Goal: Task Accomplishment & Management: Complete application form

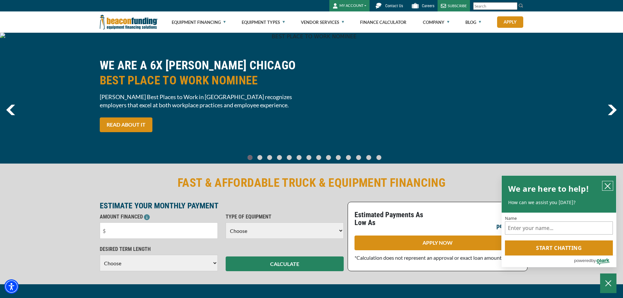
click at [607, 188] on icon "close chatbox" at bounding box center [608, 186] width 7 height 7
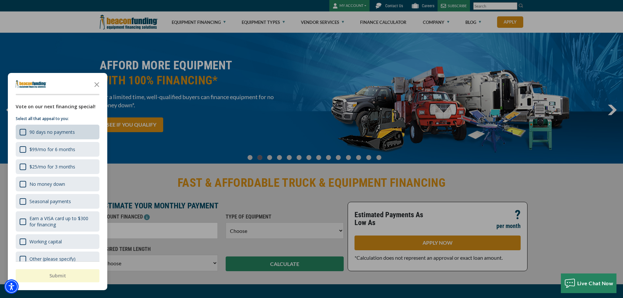
click at [19, 130] on div "90 days no payments" at bounding box center [58, 132] width 84 height 15
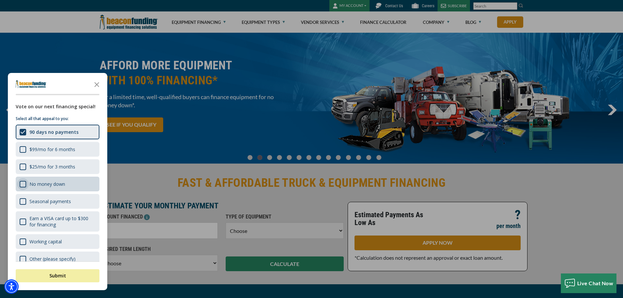
click at [24, 184] on div "No money down" at bounding box center [23, 184] width 7 height 7
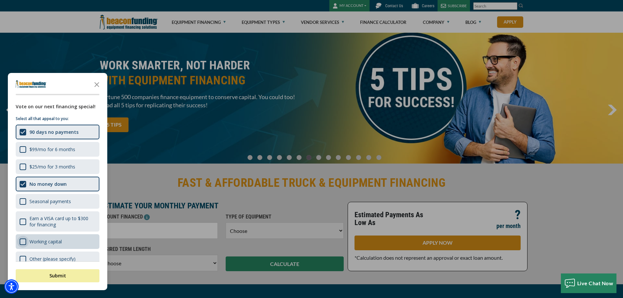
click at [20, 243] on div "Working capital" at bounding box center [23, 242] width 7 height 7
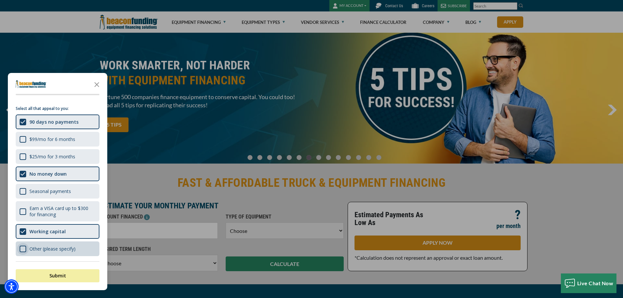
click at [23, 250] on div "Other (please specify)" at bounding box center [23, 249] width 7 height 7
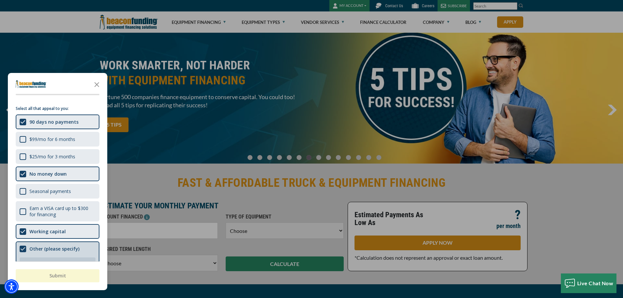
scroll to position [15, 0]
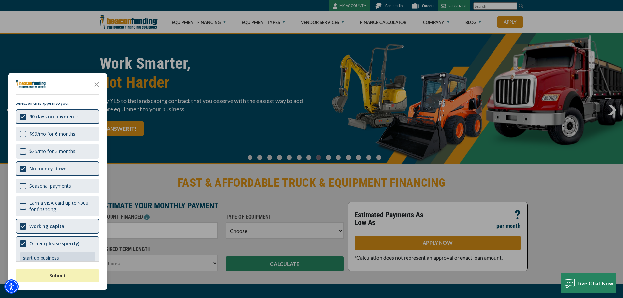
type textarea "start up business"
click at [36, 278] on button "Submit" at bounding box center [58, 275] width 84 height 13
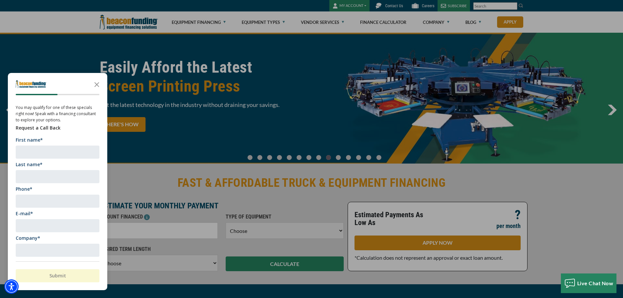
scroll to position [33, 0]
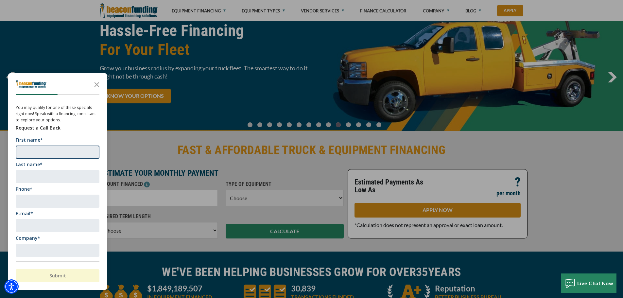
click at [51, 149] on input "First name*" at bounding box center [58, 152] width 84 height 13
type input "Kelly"
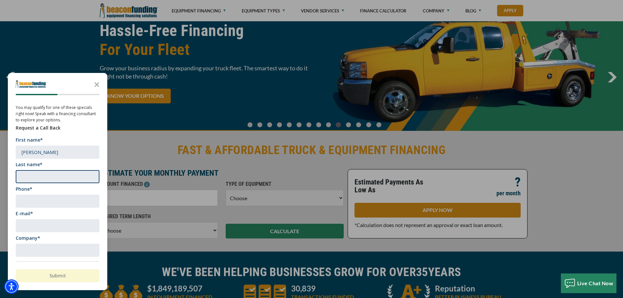
type input "Paysinger"
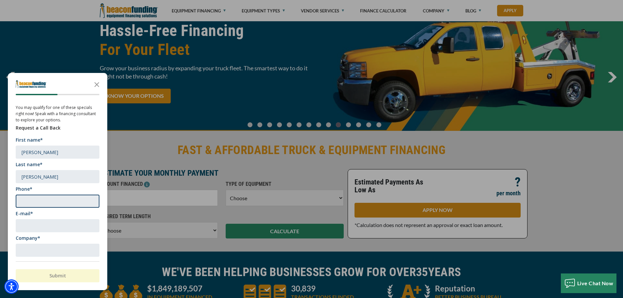
type input "2563420214"
type input "Buffalo Wild Wings"
drag, startPoint x: 64, startPoint y: 200, endPoint x: 0, endPoint y: 196, distance: 64.6
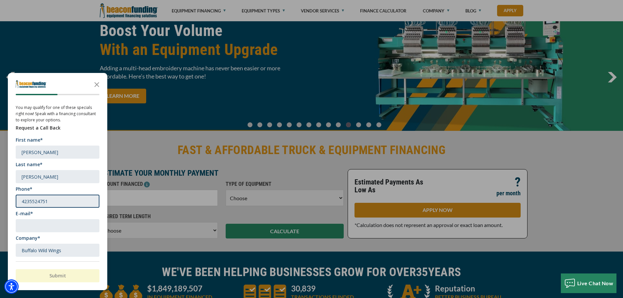
type input "4235524751"
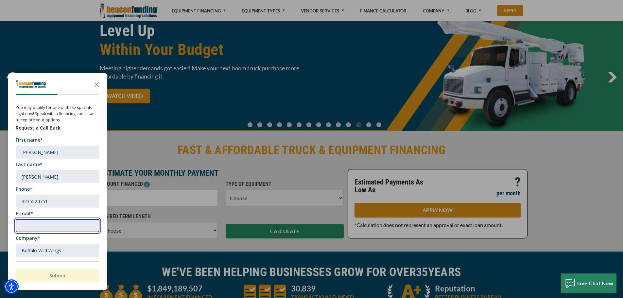
click at [33, 227] on input "E-mail*" at bounding box center [58, 225] width 84 height 13
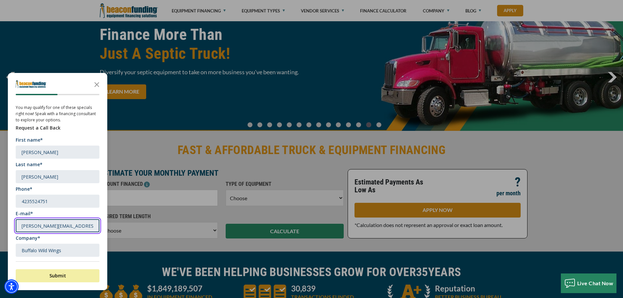
type input "kellyann@anchorrecovery.net"
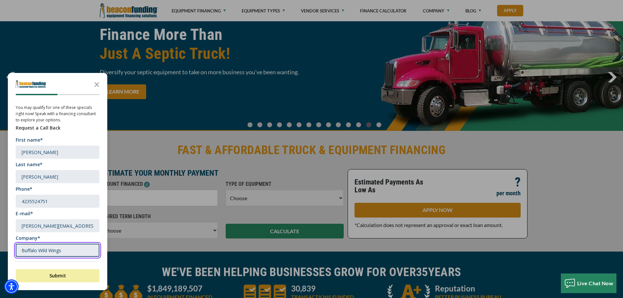
drag, startPoint x: 77, startPoint y: 256, endPoint x: 0, endPoint y: 242, distance: 78.4
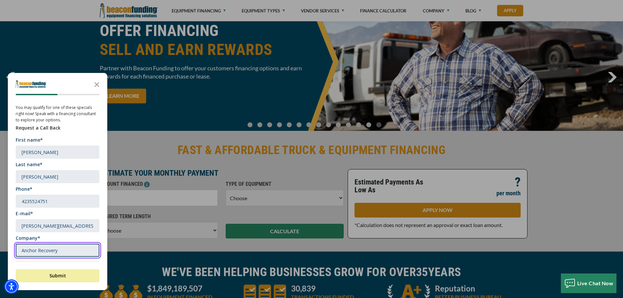
scroll to position [1, 0]
type input "Anchor Recovery"
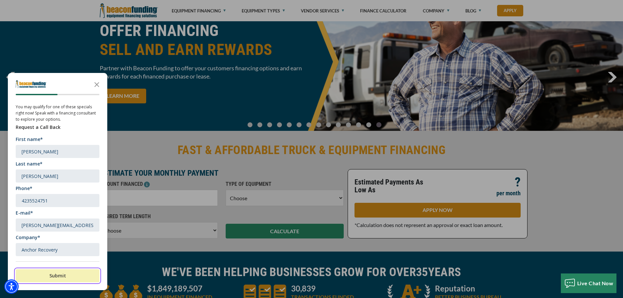
click at [51, 275] on button "Submit" at bounding box center [58, 275] width 84 height 13
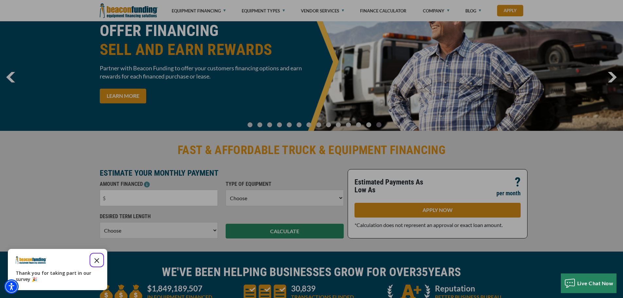
click at [98, 258] on icon "Close the survey" at bounding box center [96, 260] width 13 height 13
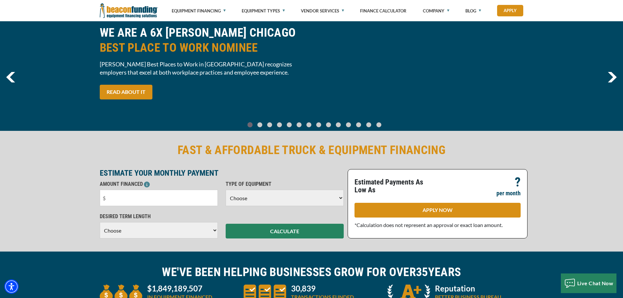
click at [144, 232] on select "Choose 36 Months 48 Months 60 Months" at bounding box center [159, 230] width 118 height 16
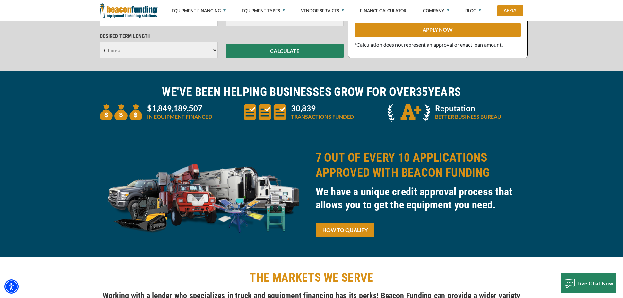
scroll to position [229, 0]
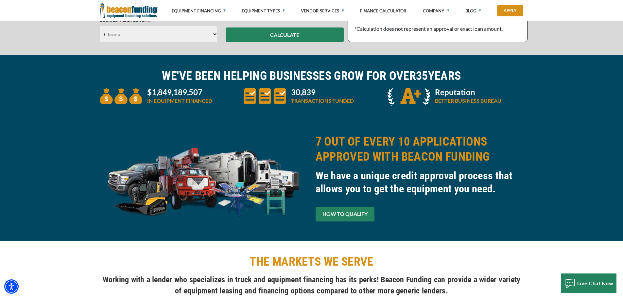
click at [337, 215] on link "HOW TO QUALIFY" at bounding box center [345, 214] width 59 height 15
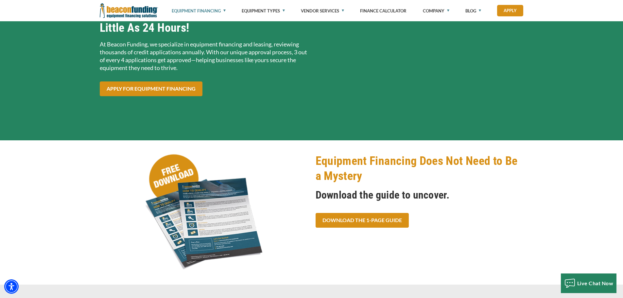
scroll to position [65, 0]
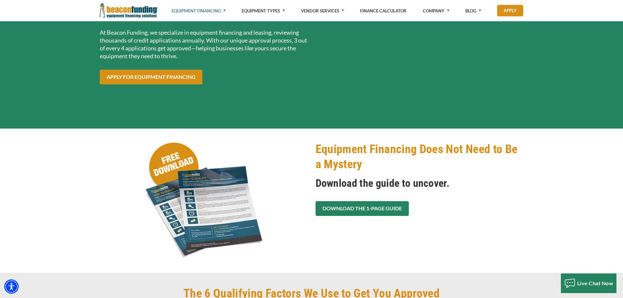
click at [332, 208] on link "Download the 1-Page Guide" at bounding box center [362, 208] width 93 height 15
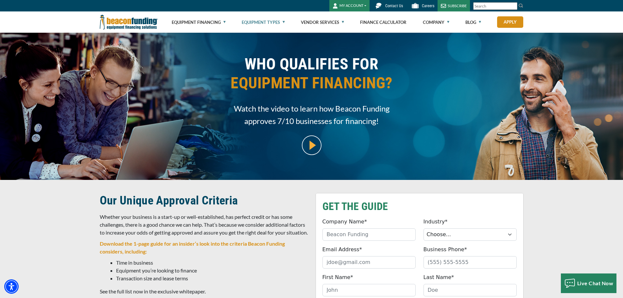
click at [283, 21] on link "Equipment Types" at bounding box center [263, 22] width 43 height 21
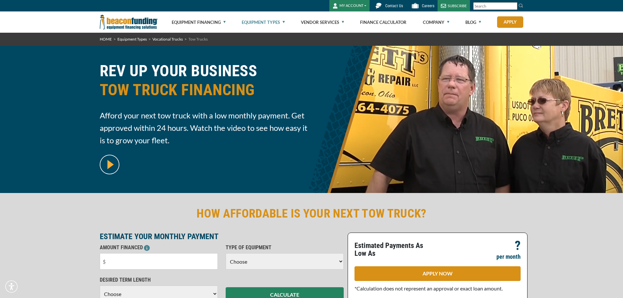
click at [282, 21] on link "Equipment Types" at bounding box center [263, 22] width 43 height 21
click at [277, 22] on link "Equipment Types" at bounding box center [263, 22] width 43 height 21
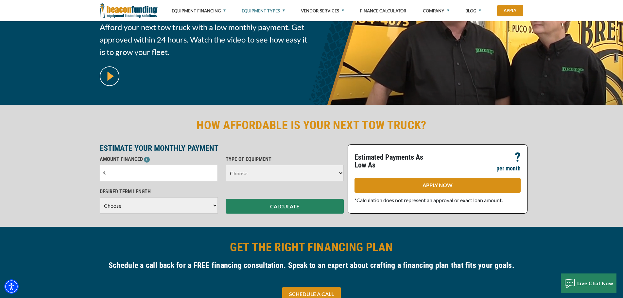
scroll to position [98, 0]
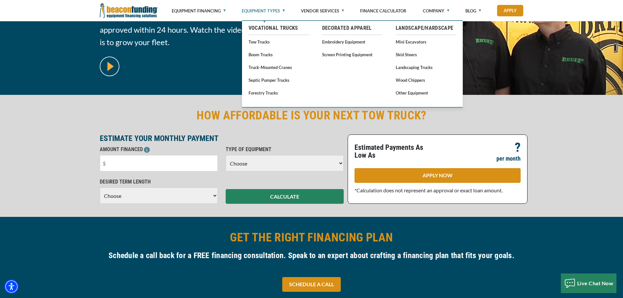
click at [284, 11] on link "Equipment Types" at bounding box center [263, 11] width 43 height 22
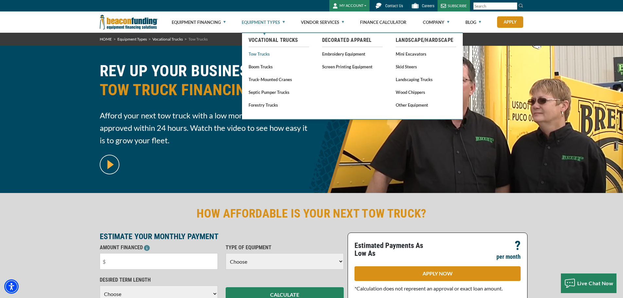
click at [257, 55] on link "Tow Trucks" at bounding box center [279, 54] width 61 height 8
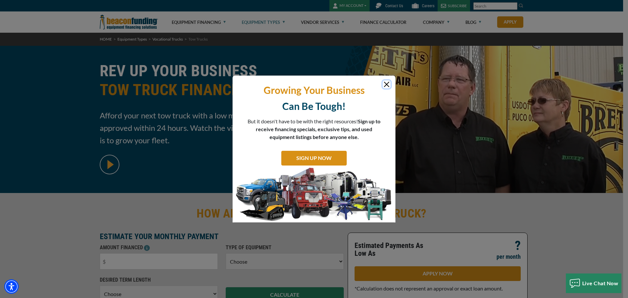
click at [386, 84] on button "Close" at bounding box center [387, 84] width 8 height 8
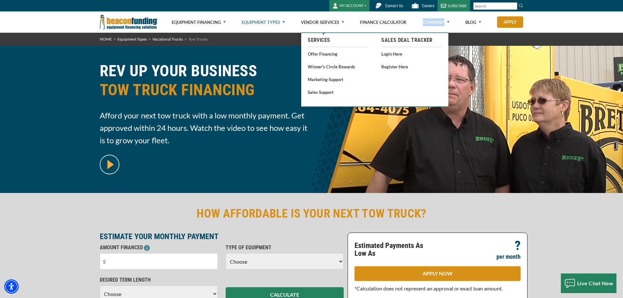
click at [449, 20] on ul "Equipment Financing Financing Programs Empty heading Flexible Financing Lease-T…" at bounding box center [348, 21] width 352 height 21
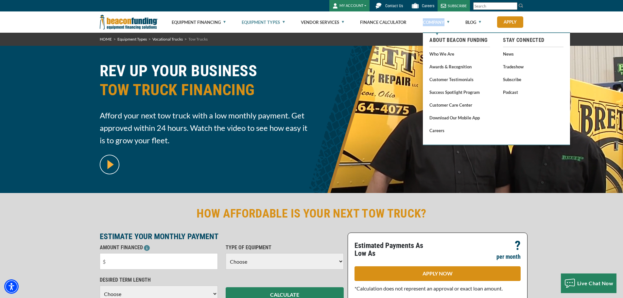
click at [448, 21] on link "Company" at bounding box center [436, 22] width 27 height 21
